Goal: Task Accomplishment & Management: Manage account settings

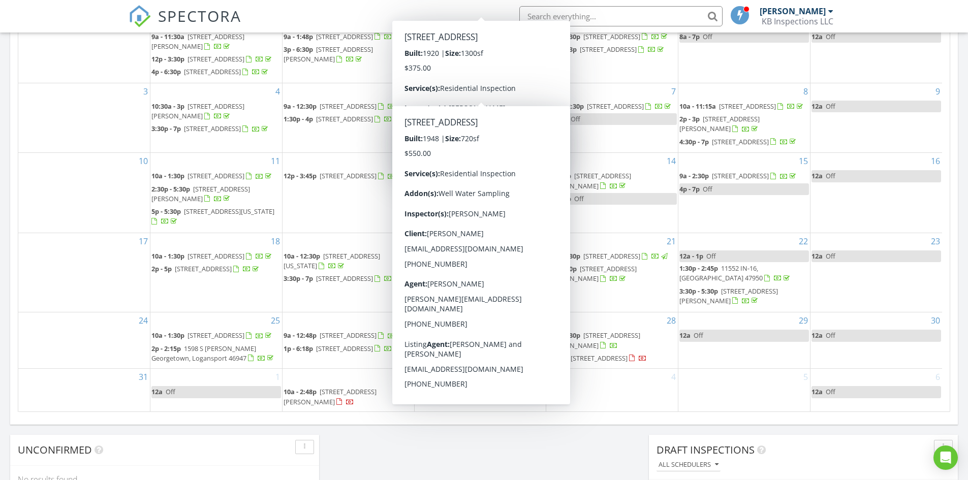
scroll to position [39, 0]
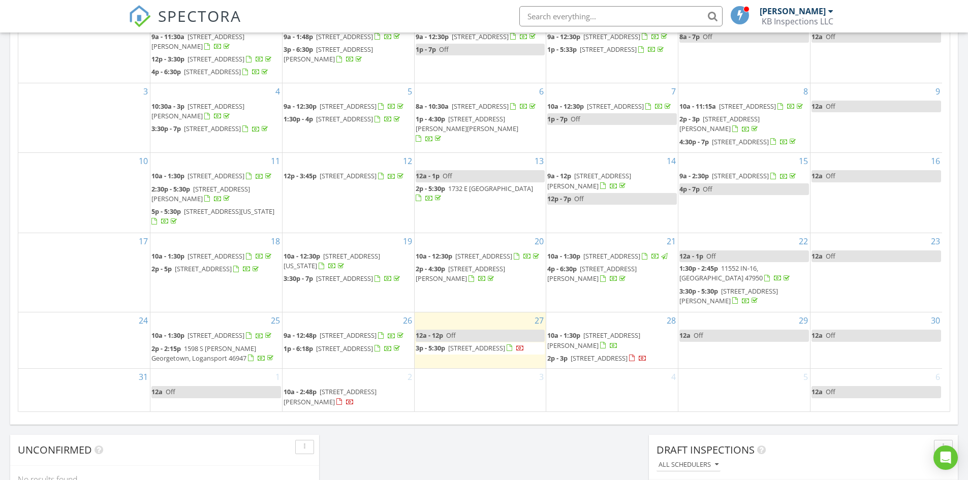
click at [468, 344] on span "2015 E Market St, Logansport 46947" at bounding box center [476, 348] width 57 height 9
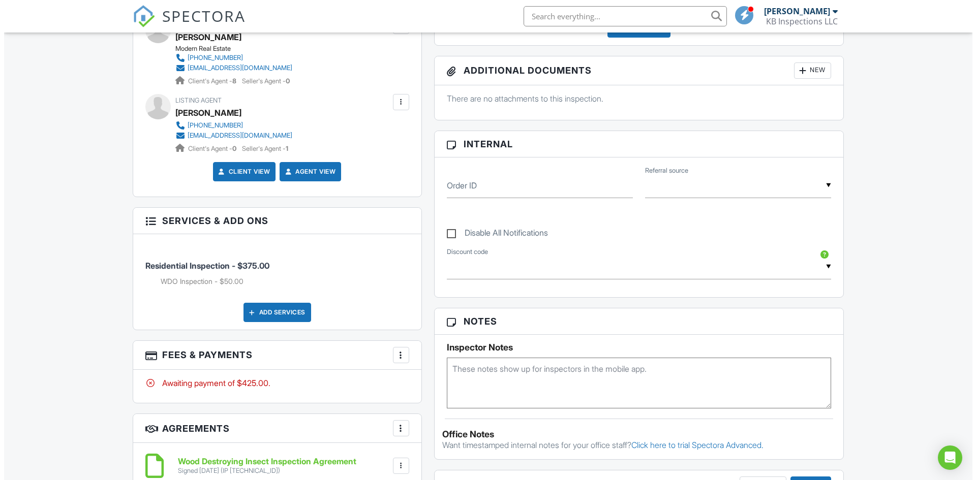
scroll to position [508, 0]
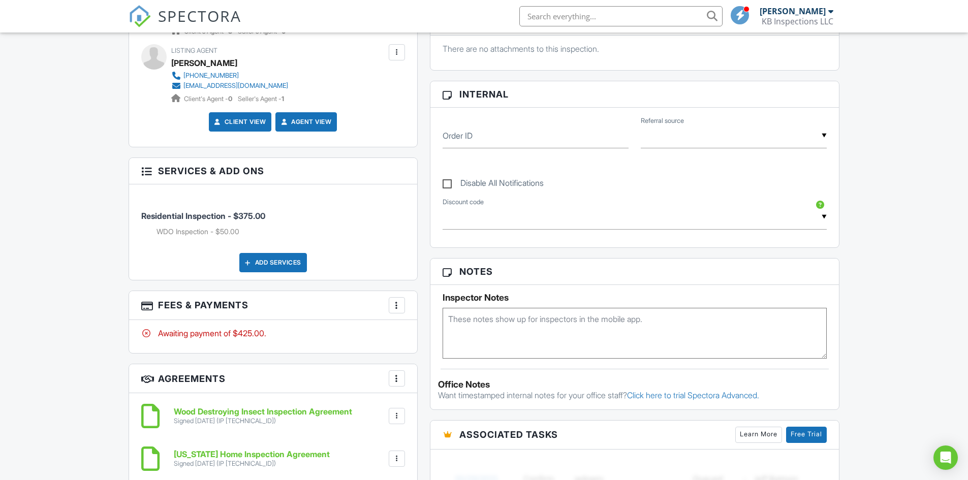
click at [399, 308] on div at bounding box center [397, 305] width 10 height 10
click at [437, 336] on li "Edit Fees & Payments" at bounding box center [448, 336] width 106 height 25
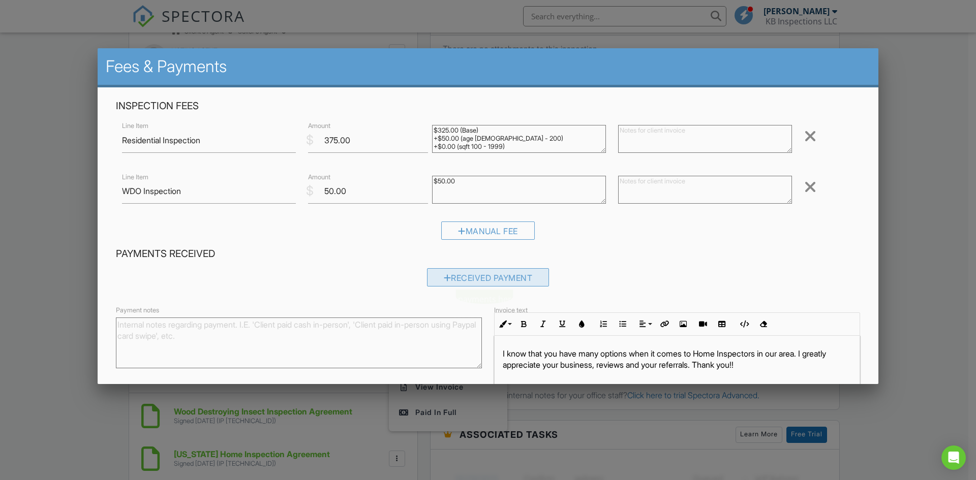
click at [469, 274] on div "Received Payment" at bounding box center [488, 277] width 122 height 18
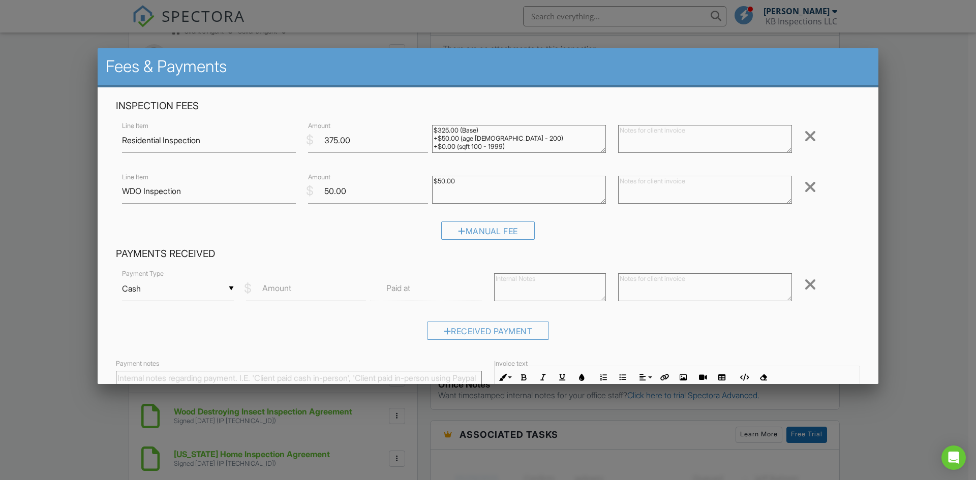
click at [284, 289] on label "Amount" at bounding box center [276, 288] width 29 height 11
click at [284, 289] on input "Amount" at bounding box center [306, 289] width 120 height 25
type input "425.00"
click at [417, 288] on input "text" at bounding box center [426, 289] width 112 height 25
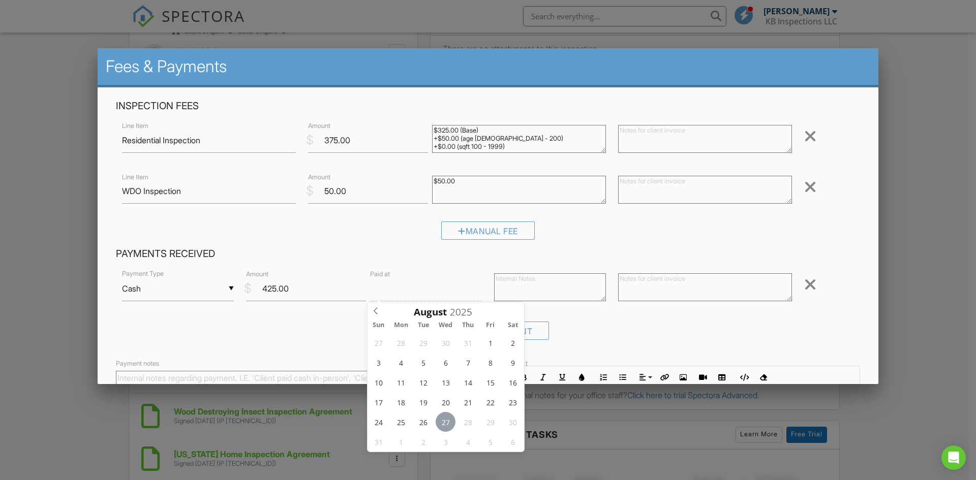
type input "08/27/2025 12:00 PM"
type input "01"
type input "08/27/2025 1:00 PM"
click at [426, 455] on span at bounding box center [426, 457] width 7 height 10
type input "02"
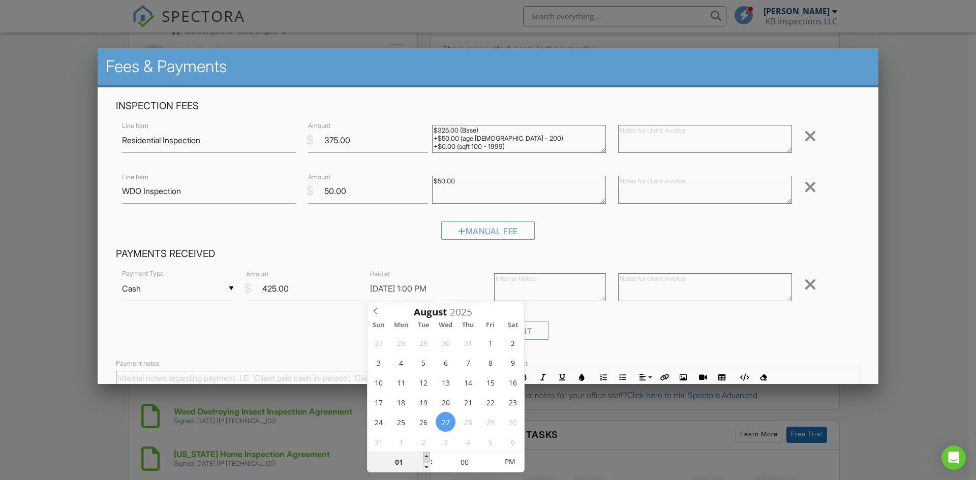
type input "08/27/2025 2:00 PM"
click at [426, 455] on span at bounding box center [426, 457] width 7 height 10
type input "03"
type input "08/27/2025 3:00 PM"
click at [426, 455] on span at bounding box center [426, 457] width 7 height 10
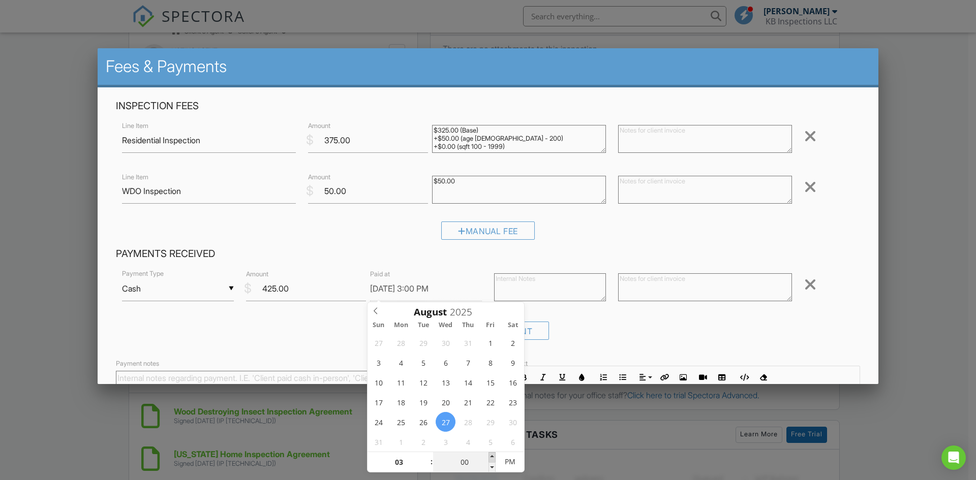
type input "05"
type input "08/27/2025 3:05 PM"
click at [490, 458] on span at bounding box center [491, 457] width 7 height 10
type input "10"
type input "08/27/2025 3:10 PM"
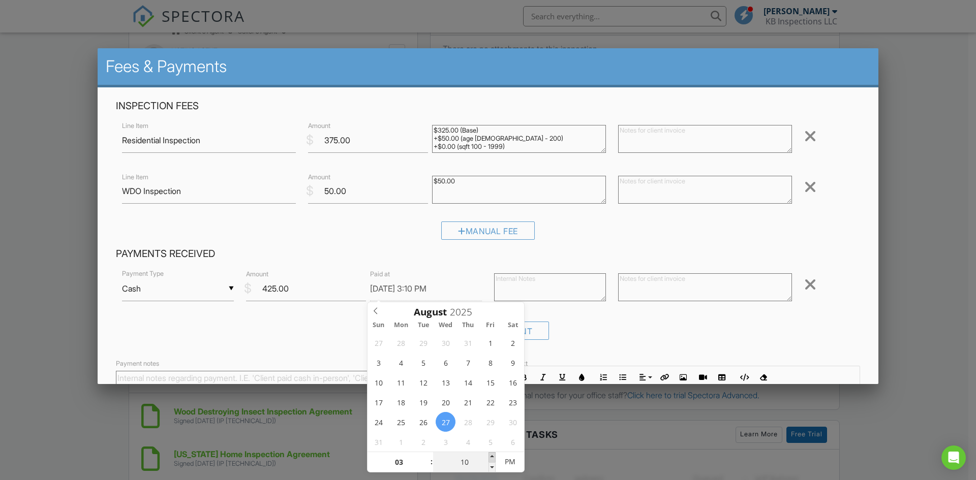
click at [491, 458] on span at bounding box center [491, 457] width 7 height 10
type input "15"
type input "08/27/2025 3:15 PM"
click at [491, 458] on span at bounding box center [491, 457] width 7 height 10
type input "20"
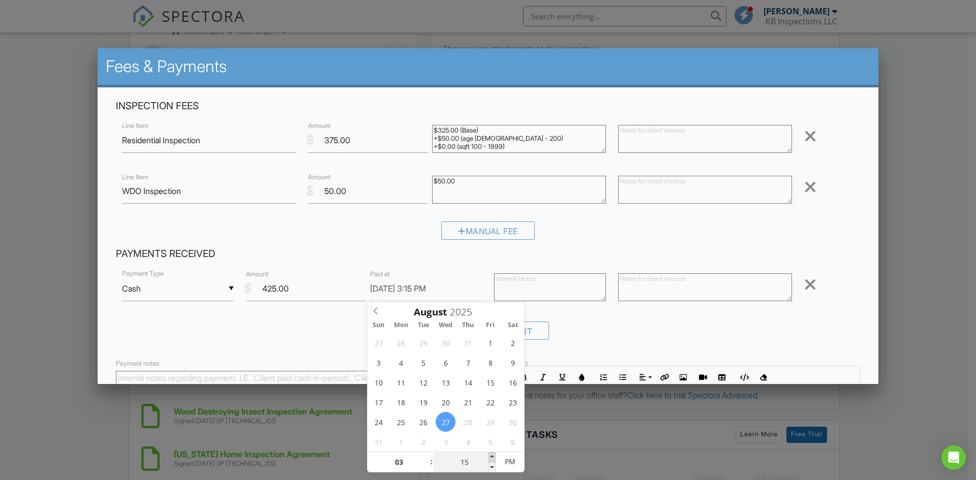
type input "08/27/2025 3:20 PM"
click at [491, 458] on span at bounding box center [491, 457] width 7 height 10
type input "25"
type input "08/27/2025 3:25 PM"
click at [491, 457] on span at bounding box center [491, 457] width 7 height 10
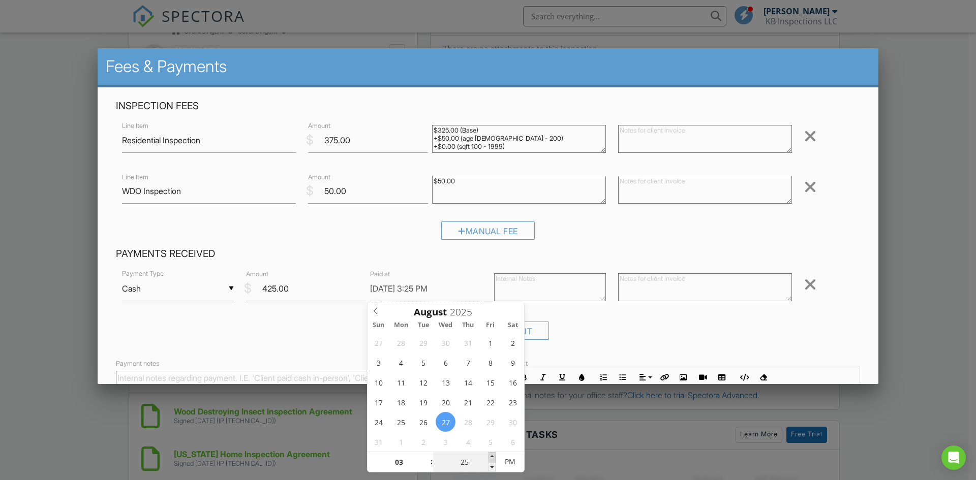
type input "30"
type input "08/27/2025 3:30 PM"
click at [491, 457] on span at bounding box center [491, 457] width 7 height 10
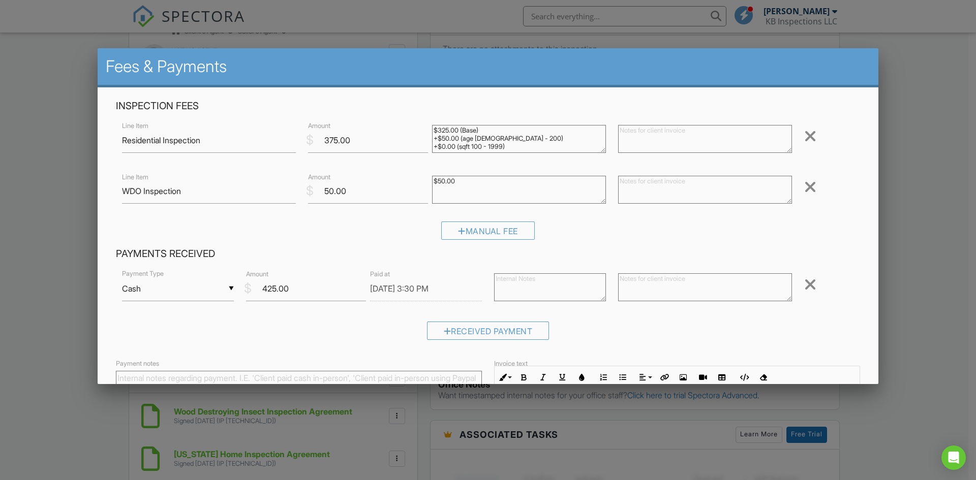
click at [634, 412] on div at bounding box center [488, 249] width 976 height 600
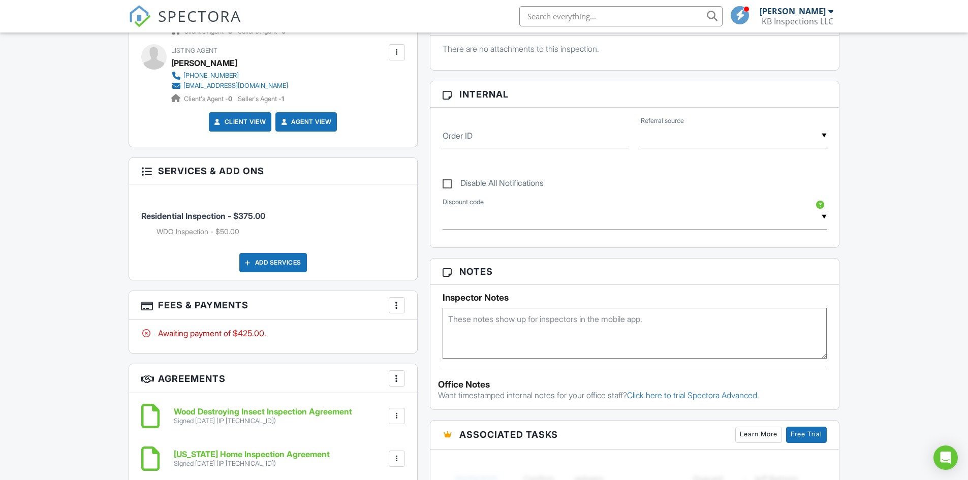
click at [401, 307] on div at bounding box center [397, 305] width 10 height 10
click at [439, 335] on li "Edit Fees & Payments" at bounding box center [448, 336] width 106 height 25
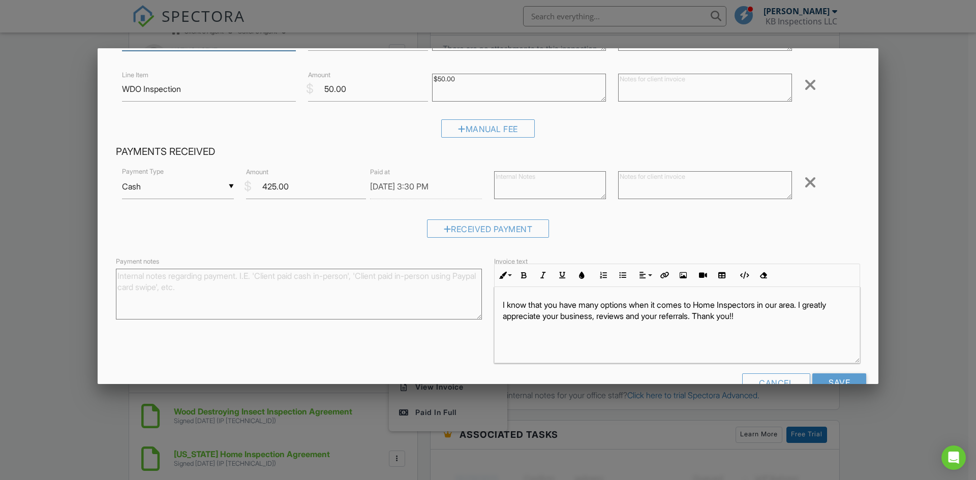
scroll to position [129, 0]
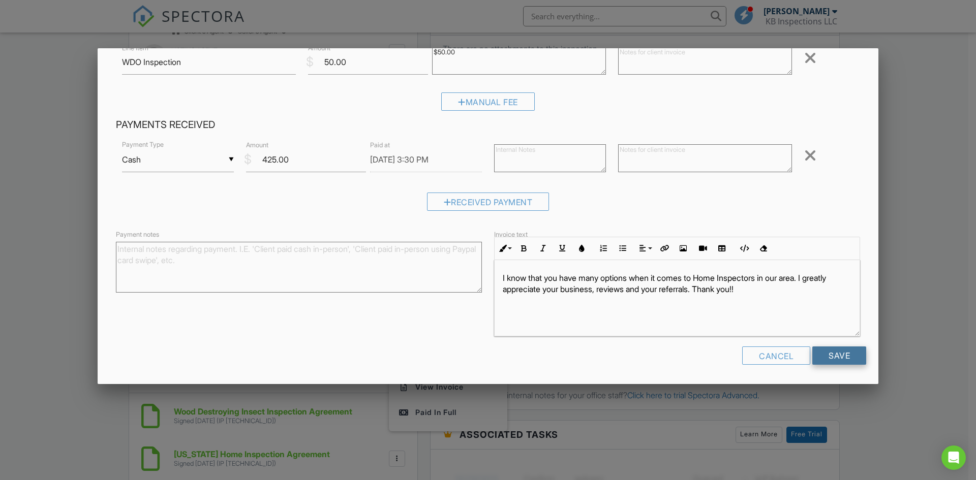
click at [830, 358] on input "Save" at bounding box center [839, 356] width 54 height 18
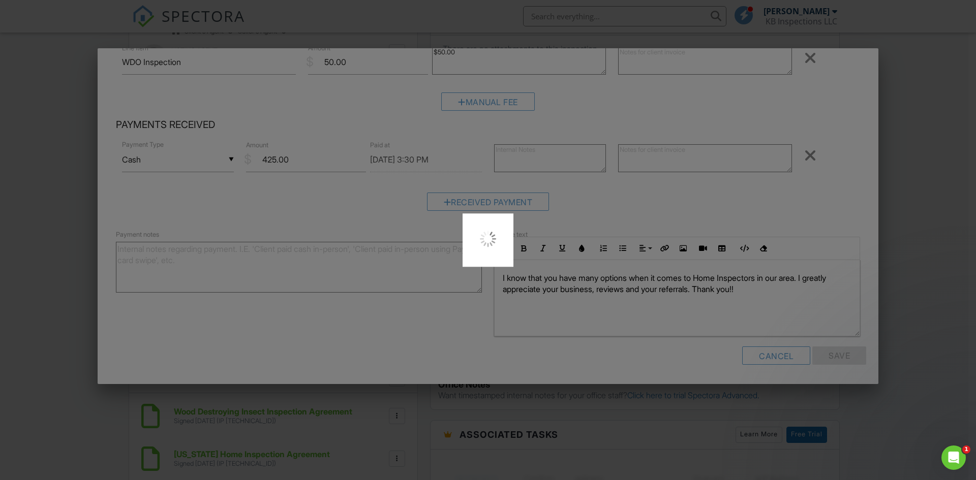
scroll to position [0, 0]
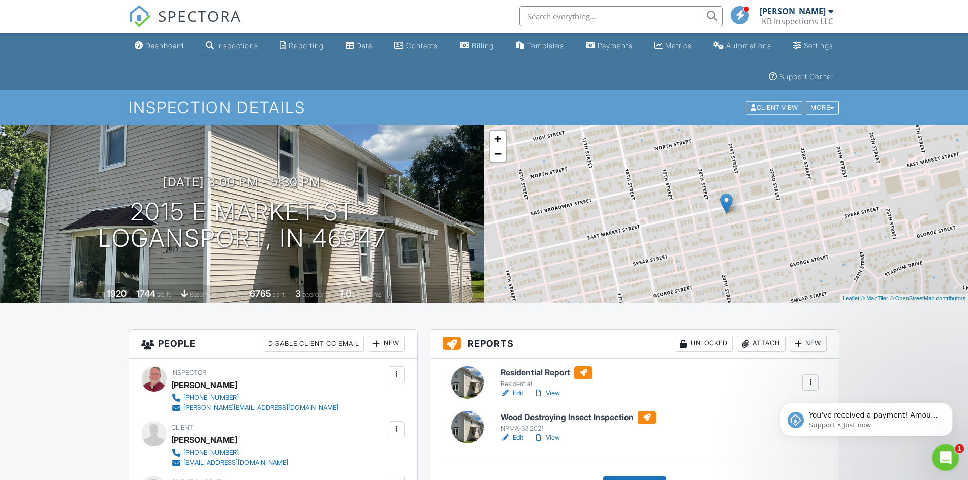
click at [938, 464] on div "Open Intercom Messenger" at bounding box center [945, 457] width 34 height 34
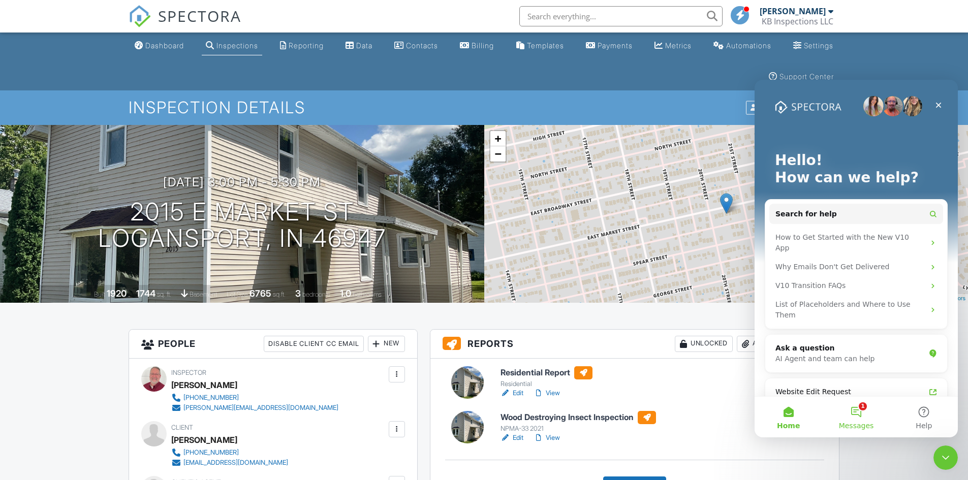
click at [857, 417] on button "1 Messages" at bounding box center [856, 417] width 68 height 41
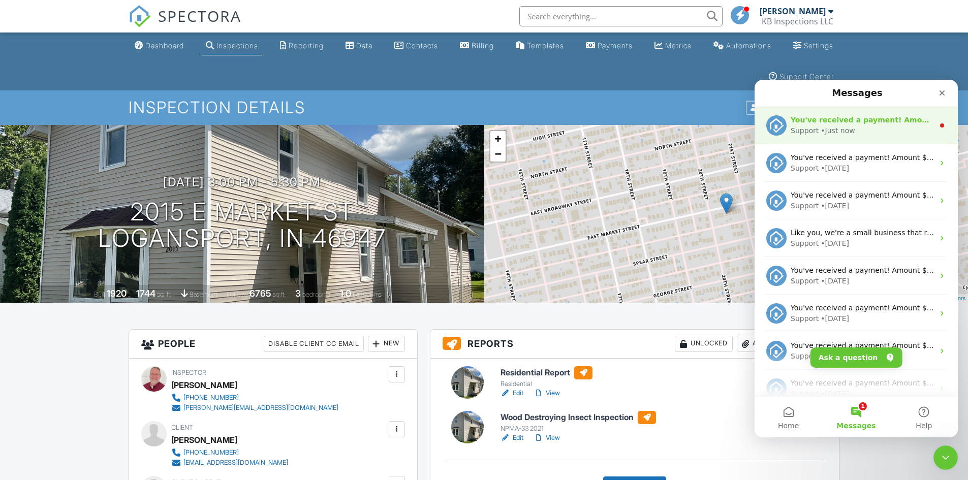
click at [839, 128] on div "• Just now" at bounding box center [838, 131] width 34 height 11
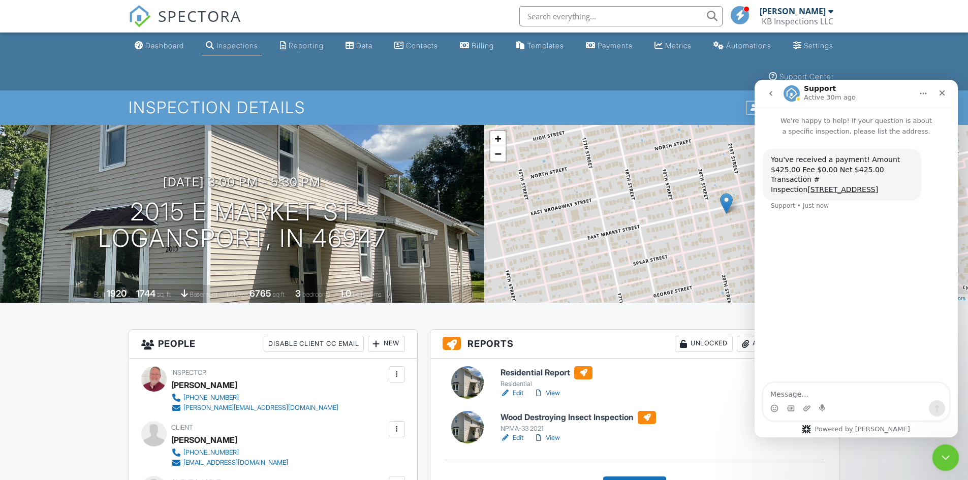
click at [949, 461] on icon "Close Intercom Messenger" at bounding box center [944, 456] width 12 height 12
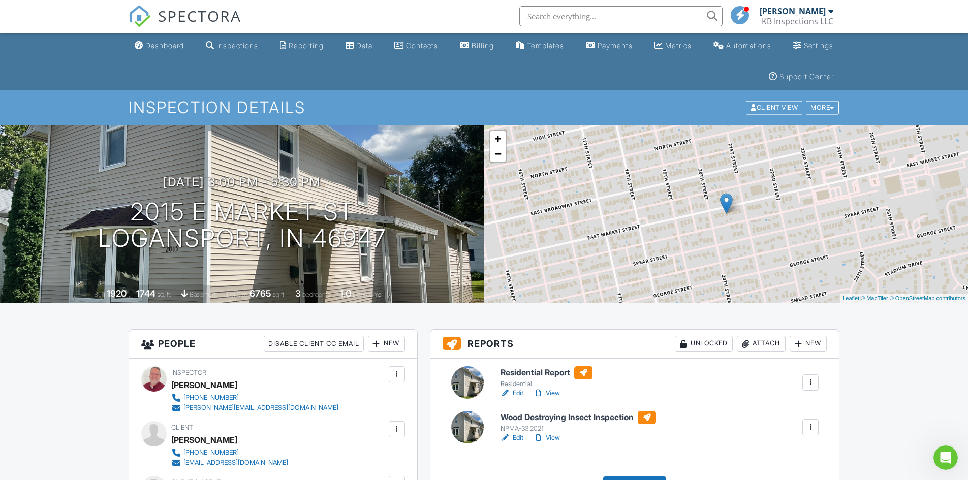
click at [518, 393] on link "Edit" at bounding box center [512, 393] width 23 height 10
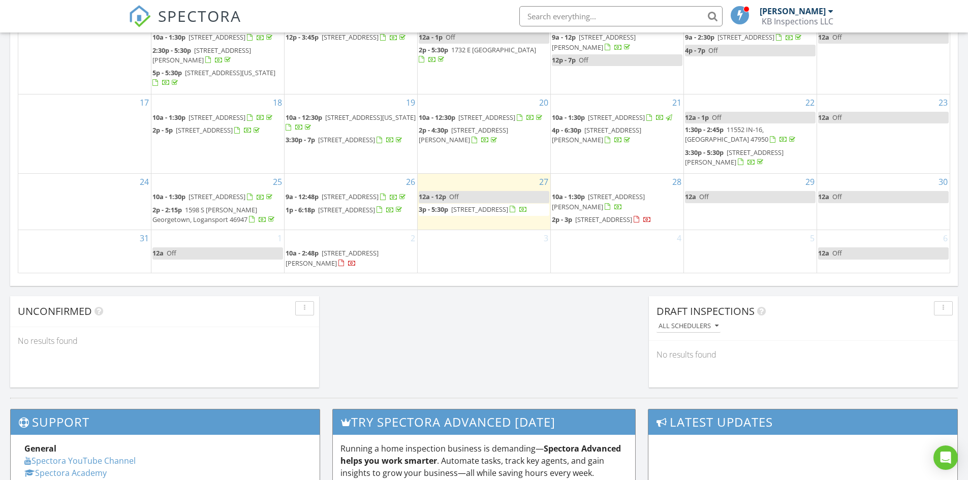
scroll to position [625, 0]
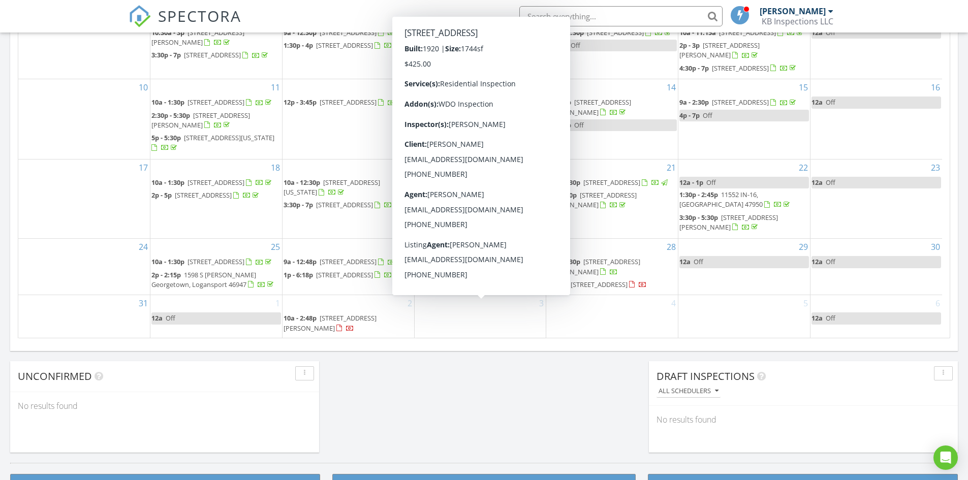
click at [445, 279] on span "3p - 5:30p" at bounding box center [430, 274] width 29 height 9
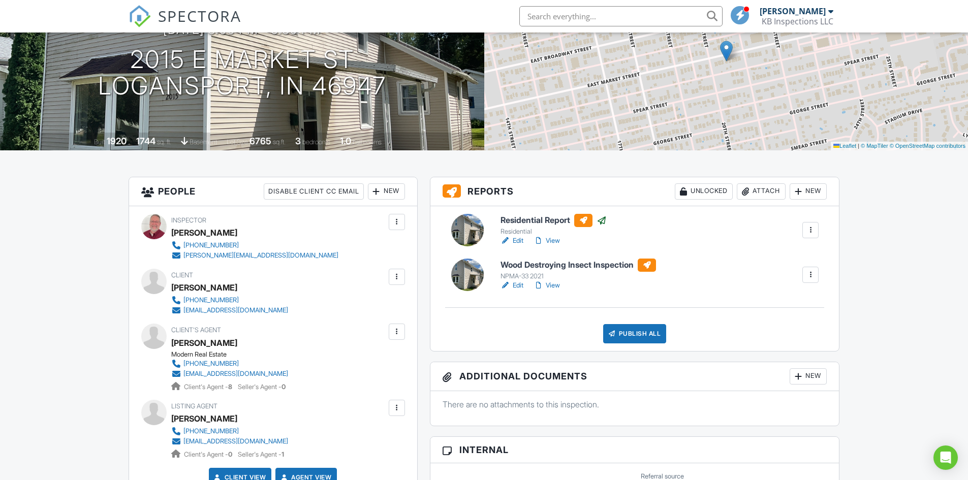
click at [518, 288] on link "Edit" at bounding box center [512, 286] width 23 height 10
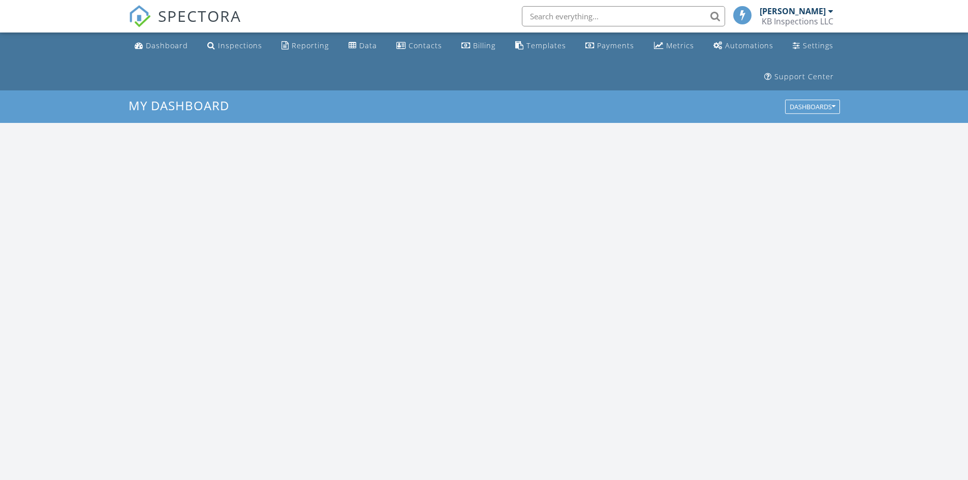
scroll to position [941, 984]
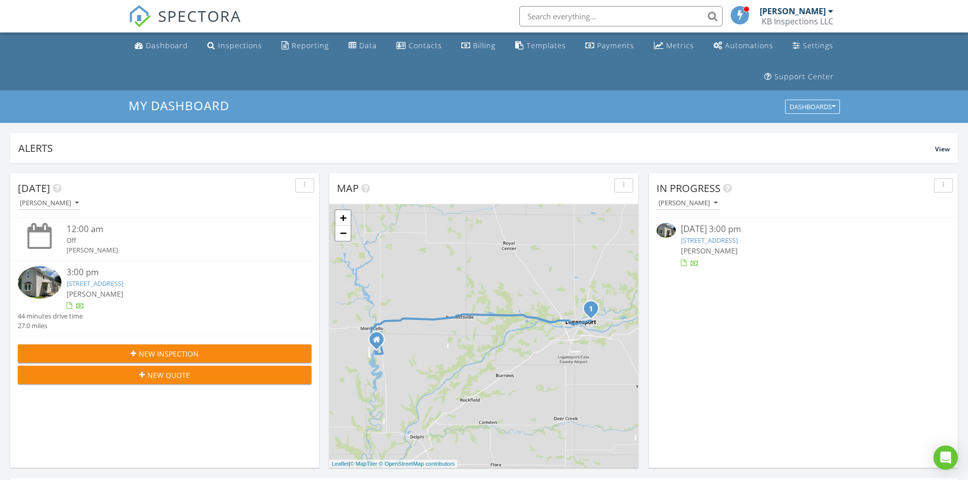
click at [726, 243] on link "[STREET_ADDRESS]" at bounding box center [709, 240] width 57 height 9
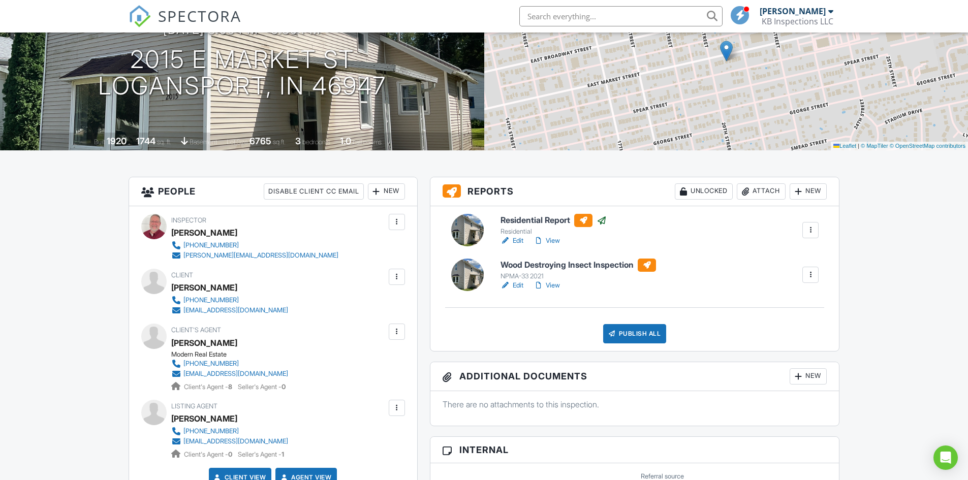
click at [815, 272] on div at bounding box center [811, 275] width 10 height 10
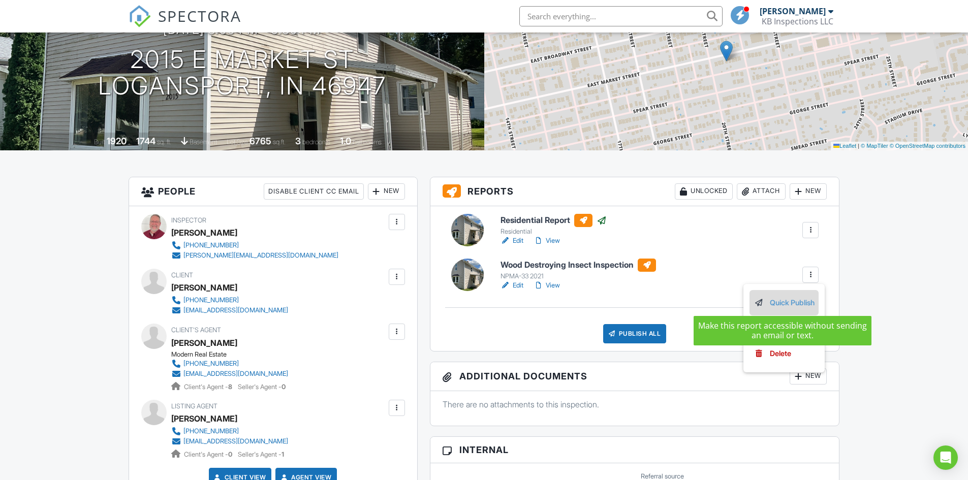
click at [784, 306] on link "Quick Publish" at bounding box center [784, 302] width 61 height 11
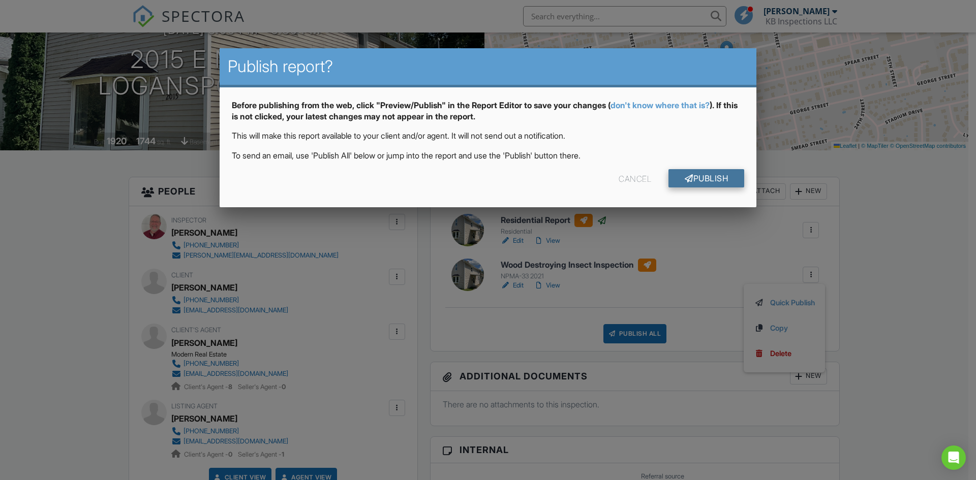
click at [686, 174] on link "Publish" at bounding box center [706, 178] width 76 height 18
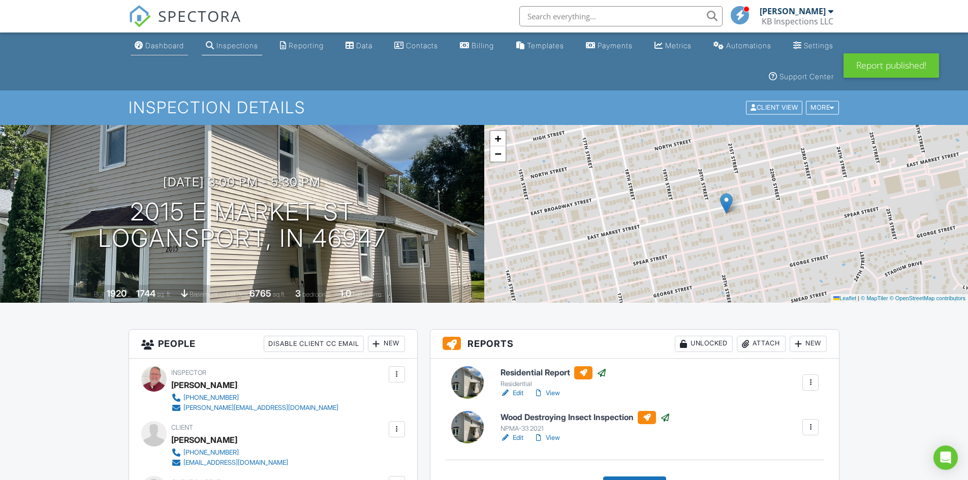
click at [159, 47] on div "Dashboard" at bounding box center [164, 45] width 39 height 9
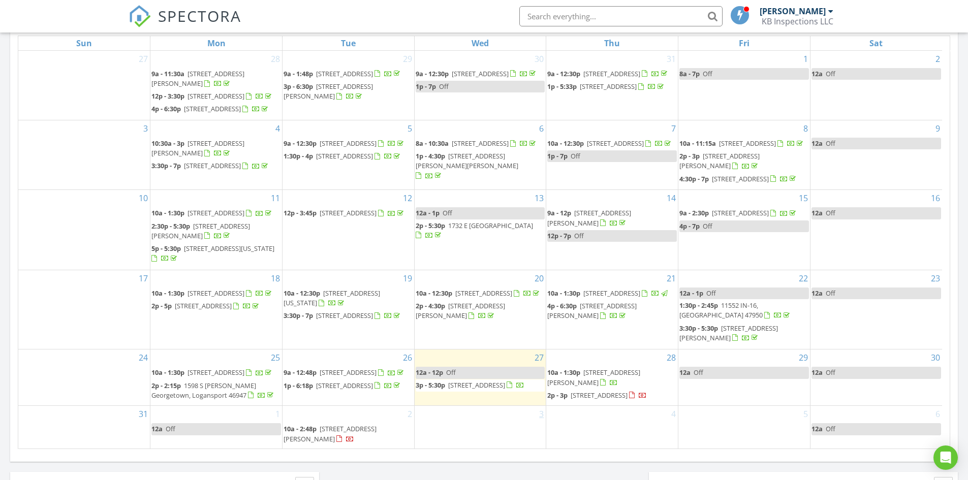
scroll to position [559, 0]
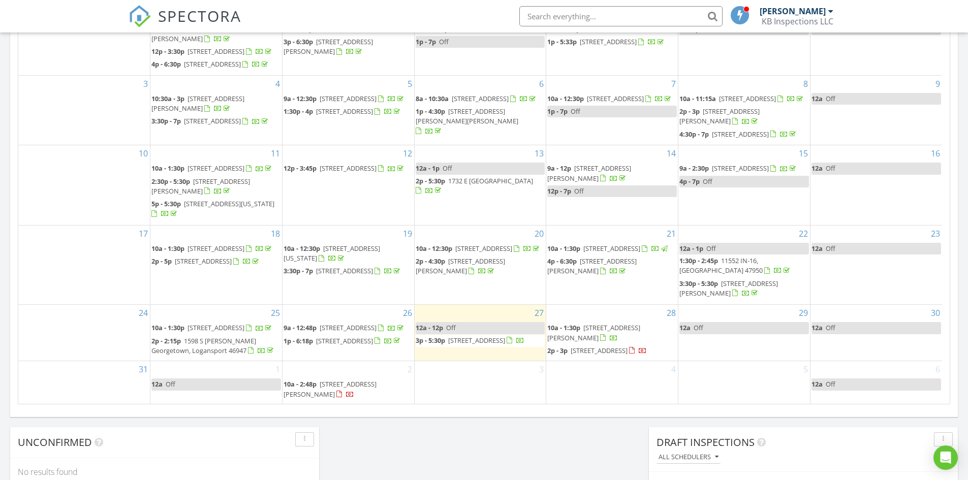
click at [577, 350] on span "481 N Private Rd 575 E, Logansport 46947" at bounding box center [599, 350] width 57 height 9
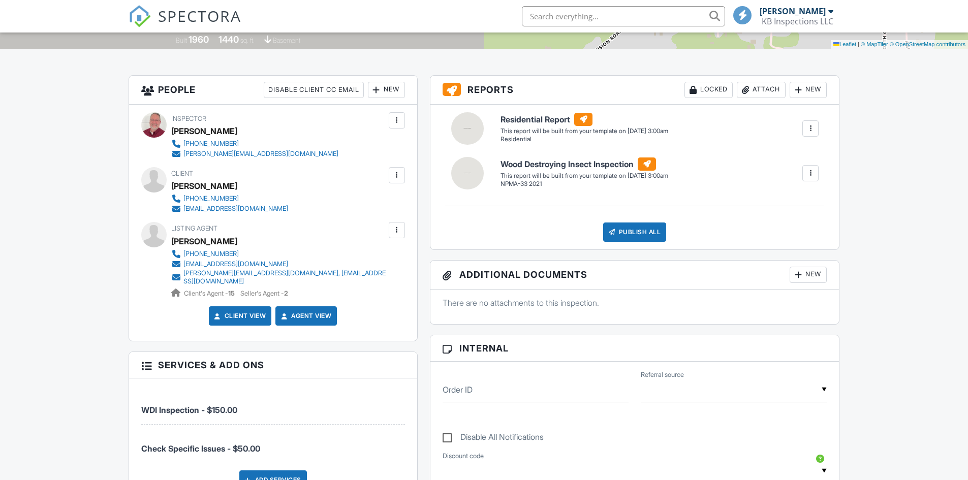
click at [381, 93] on div "New" at bounding box center [386, 90] width 37 height 16
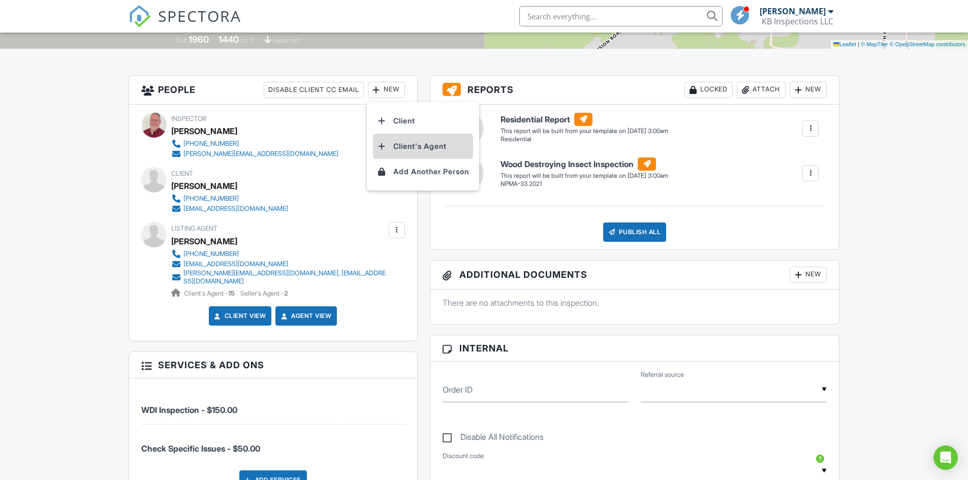
click at [406, 143] on li "Client's Agent" at bounding box center [423, 146] width 100 height 25
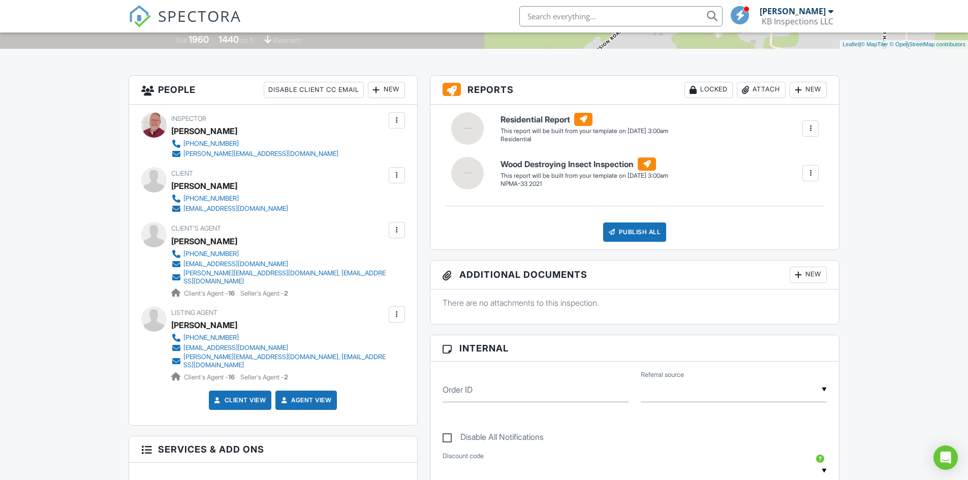
click at [397, 230] on div at bounding box center [397, 230] width 10 height 10
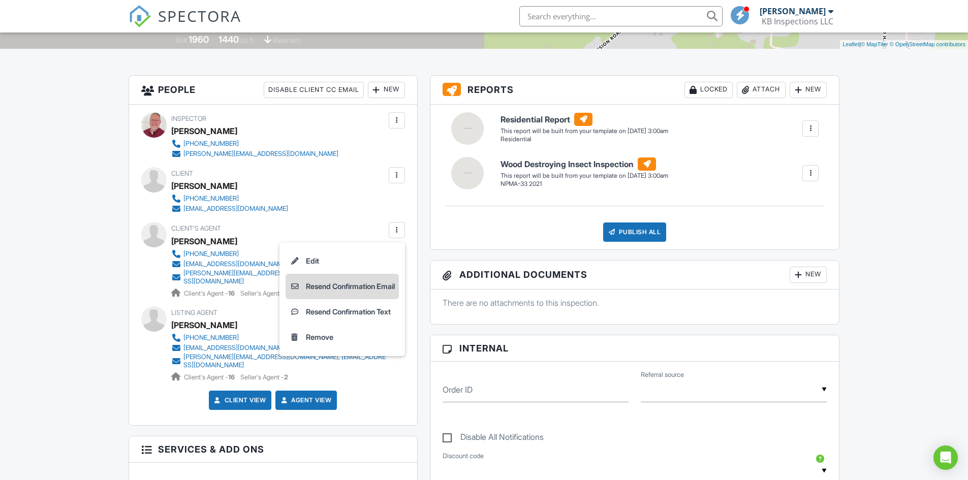
click at [328, 287] on li "Resend Confirmation Email" at bounding box center [342, 286] width 113 height 25
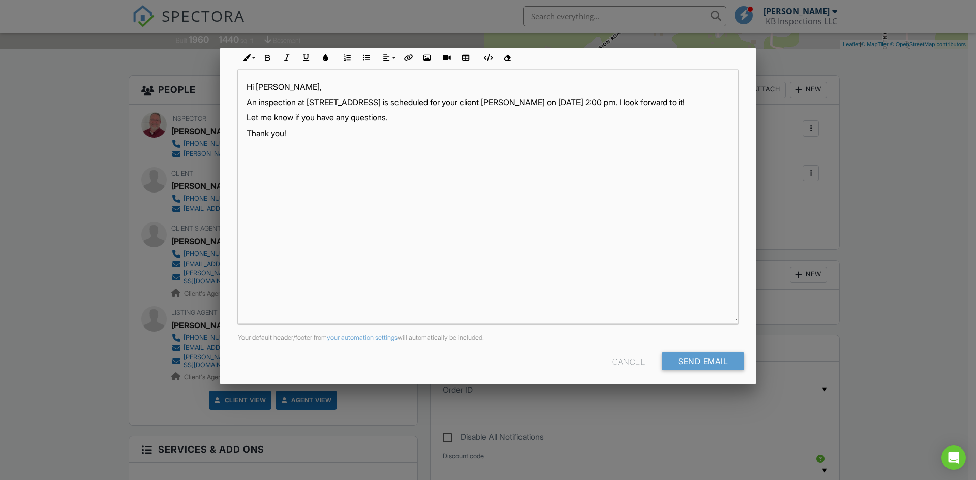
scroll to position [163, 0]
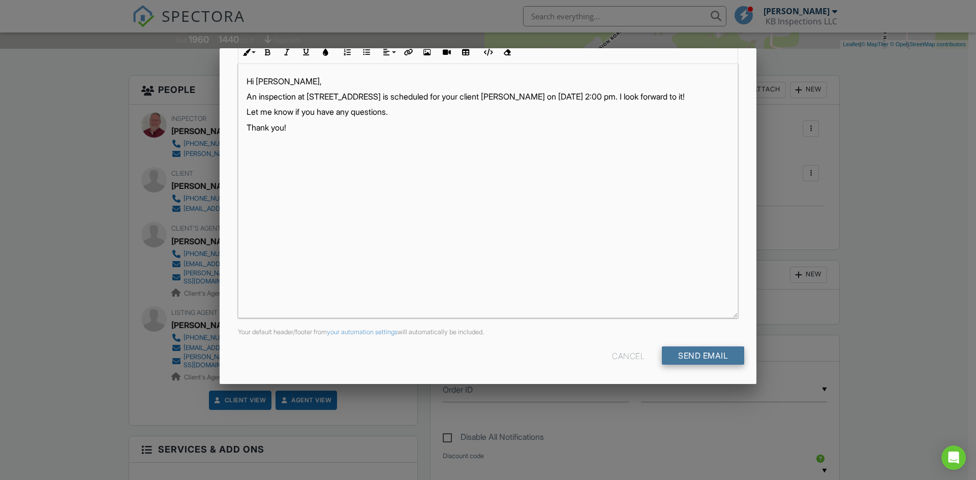
click at [707, 359] on input "Send Email" at bounding box center [703, 356] width 82 height 18
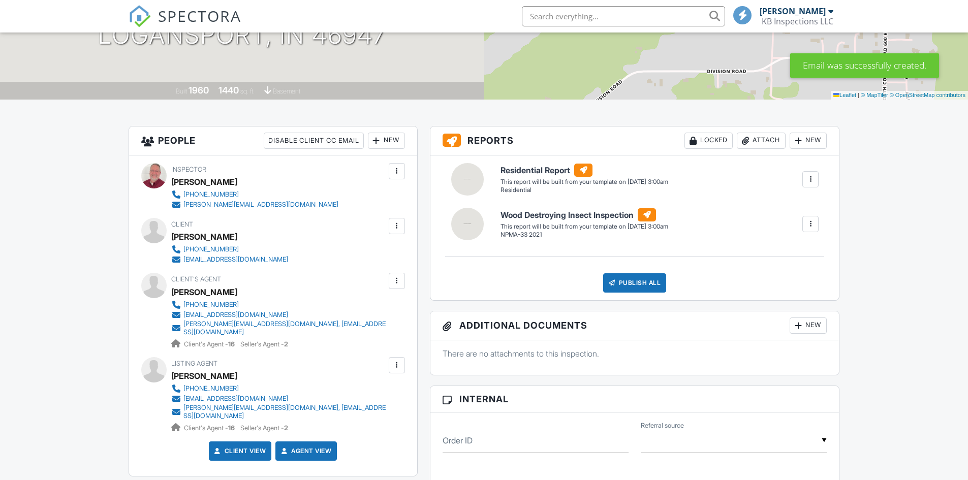
click at [397, 283] on div at bounding box center [397, 281] width 10 height 10
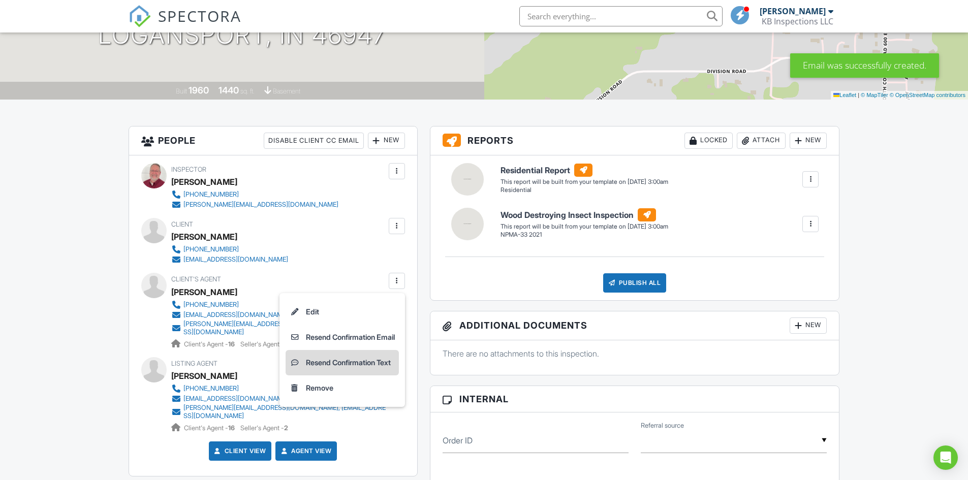
click at [332, 360] on li "Resend Confirmation Text" at bounding box center [342, 362] width 113 height 25
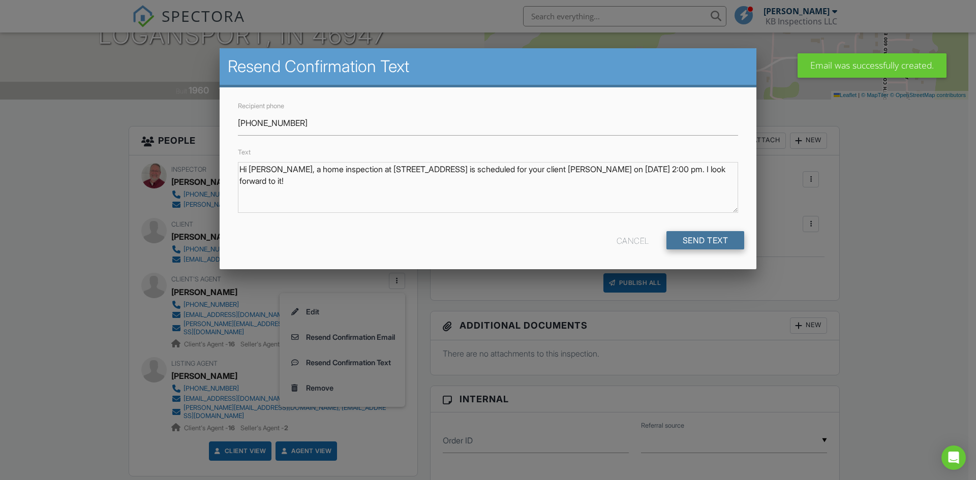
click at [703, 246] on input "Send Text" at bounding box center [705, 240] width 78 height 18
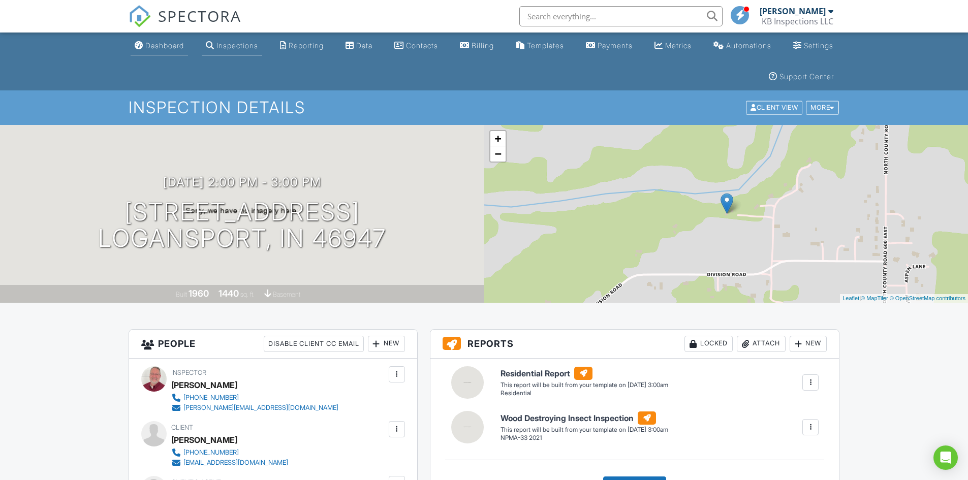
click at [169, 41] on link "Dashboard" at bounding box center [159, 46] width 57 height 19
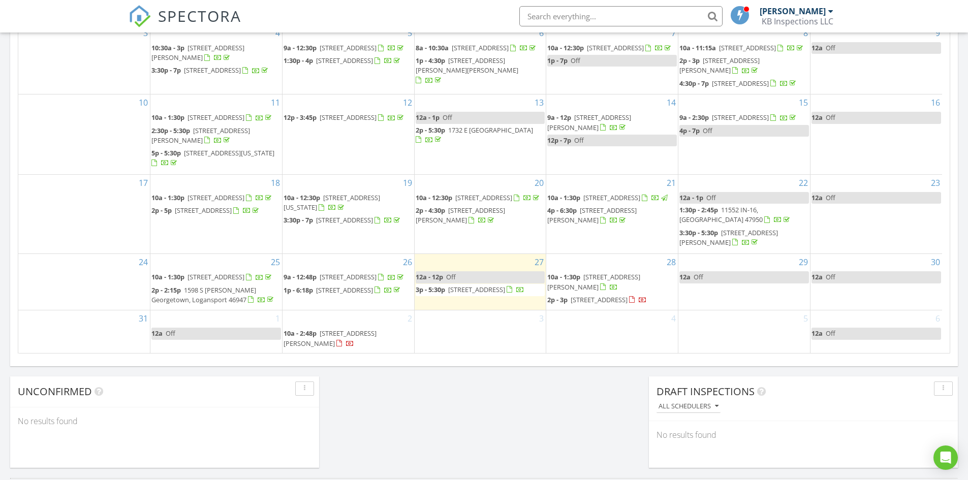
scroll to position [39, 0]
